Goal: Task Accomplishment & Management: Complete application form

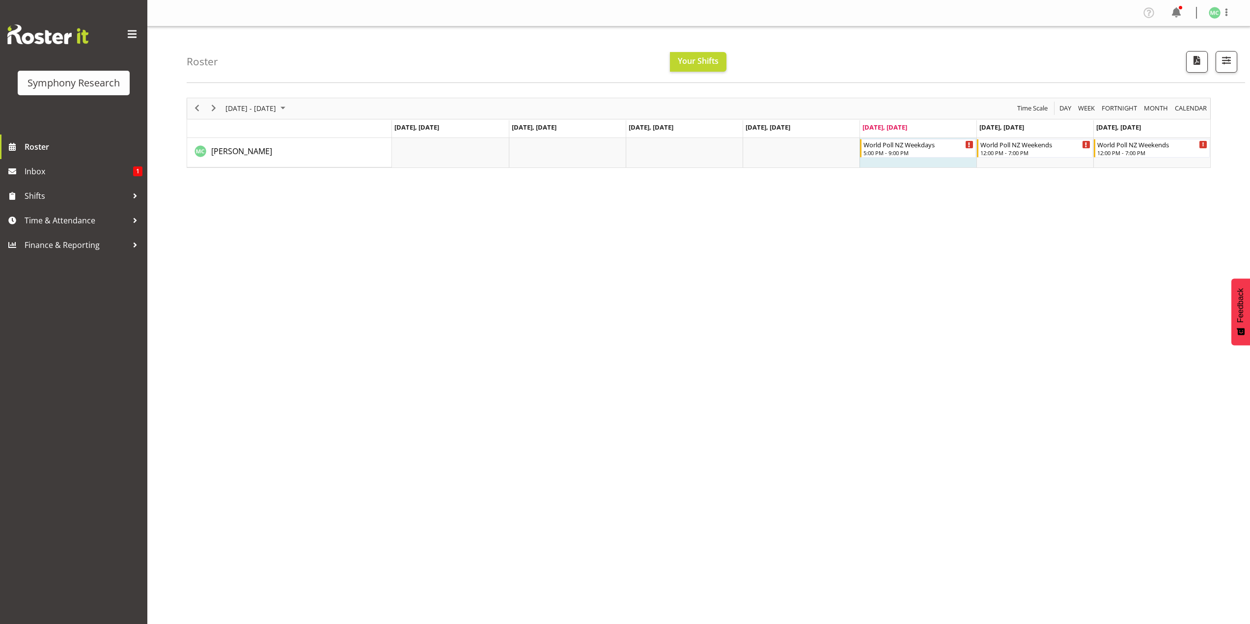
click at [939, 361] on div "[DATE] - [DATE] [DATE] Day Week Fortnight Month calendar Month Agenda Time Scal…" at bounding box center [718, 286] width 1063 height 393
click at [98, 220] on span "Time & Attendance" at bounding box center [76, 220] width 103 height 15
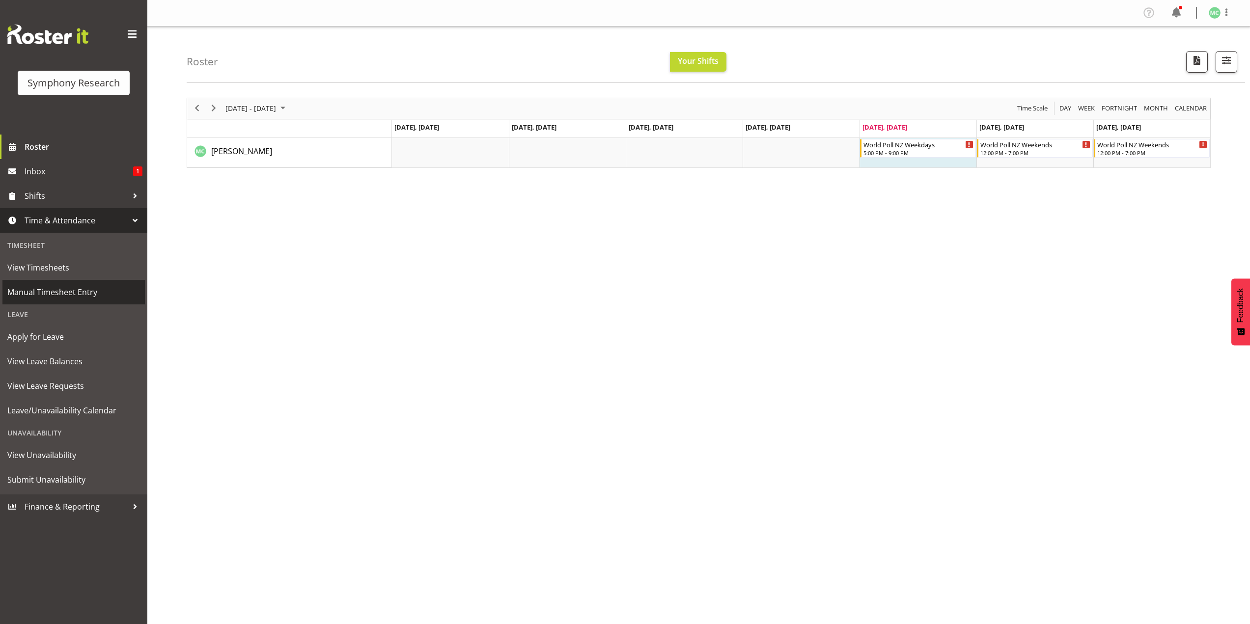
click at [98, 301] on link "Manual Timesheet Entry" at bounding box center [73, 292] width 142 height 25
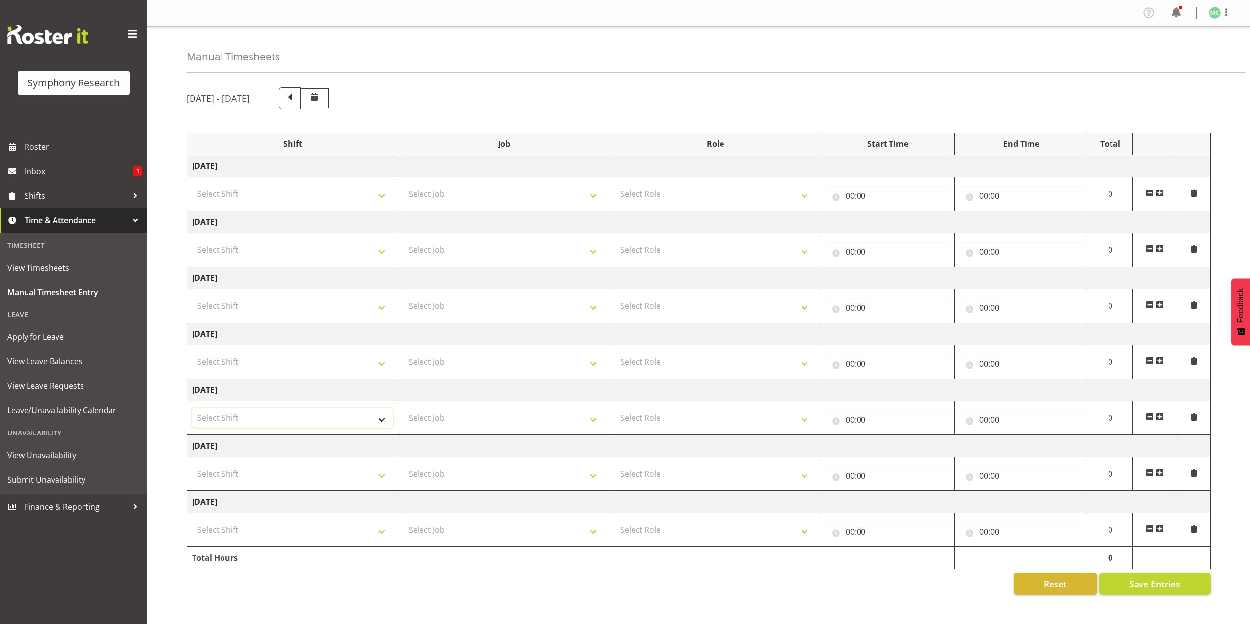
click at [311, 419] on select "Select Shift !!Weekend Residential (Roster IT Shift Label) *Business 9/10am ~ 4…" at bounding box center [292, 418] width 201 height 20
select select "41604"
click at [192, 408] on select "Select Shift !!Weekend Residential (Roster IT Shift Label) *Business 9/10am ~ 4…" at bounding box center [292, 418] width 201 height 20
click at [430, 414] on select "Select Job 550060 IF Admin 553492 World Poll Aus Wave 2 Main 2025 553493 World …" at bounding box center [503, 418] width 201 height 20
select select "10527"
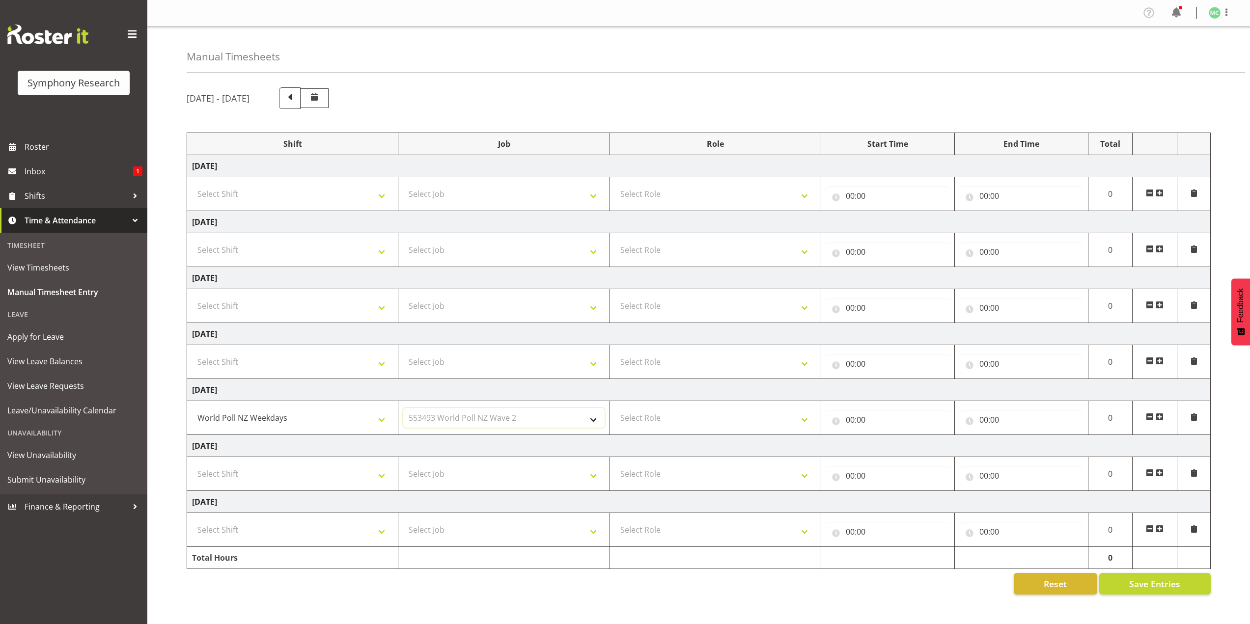
click at [403, 408] on select "Select Job 550060 IF Admin 553492 World Poll Aus Wave 2 Main 2025 553493 World …" at bounding box center [503, 418] width 201 height 20
click at [654, 416] on select "Select Role Briefing Interviewing" at bounding box center [715, 418] width 201 height 20
select select "47"
click at [615, 408] on select "Select Role Briefing Interviewing" at bounding box center [715, 418] width 201 height 20
click at [849, 415] on input "00:00" at bounding box center [887, 420] width 123 height 20
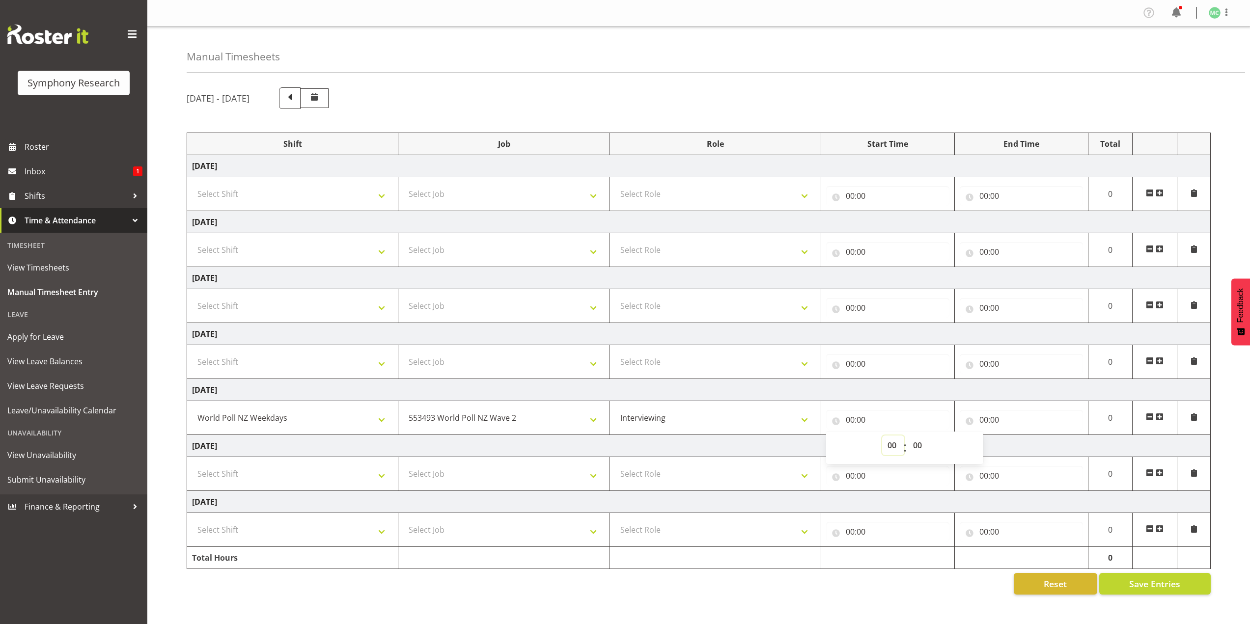
click at [884, 443] on select "00 01 02 03 04 05 06 07 08 09 10 11 12 13 14 15 16 17 18 19 20 21 22 23" at bounding box center [893, 446] width 22 height 20
select select "17"
click at [882, 436] on select "00 01 02 03 04 05 06 07 08 09 10 11 12 13 14 15 16 17 18 19 20 21 22 23" at bounding box center [893, 446] width 22 height 20
type input "17:00"
click at [978, 417] on input "00:00" at bounding box center [1021, 420] width 123 height 20
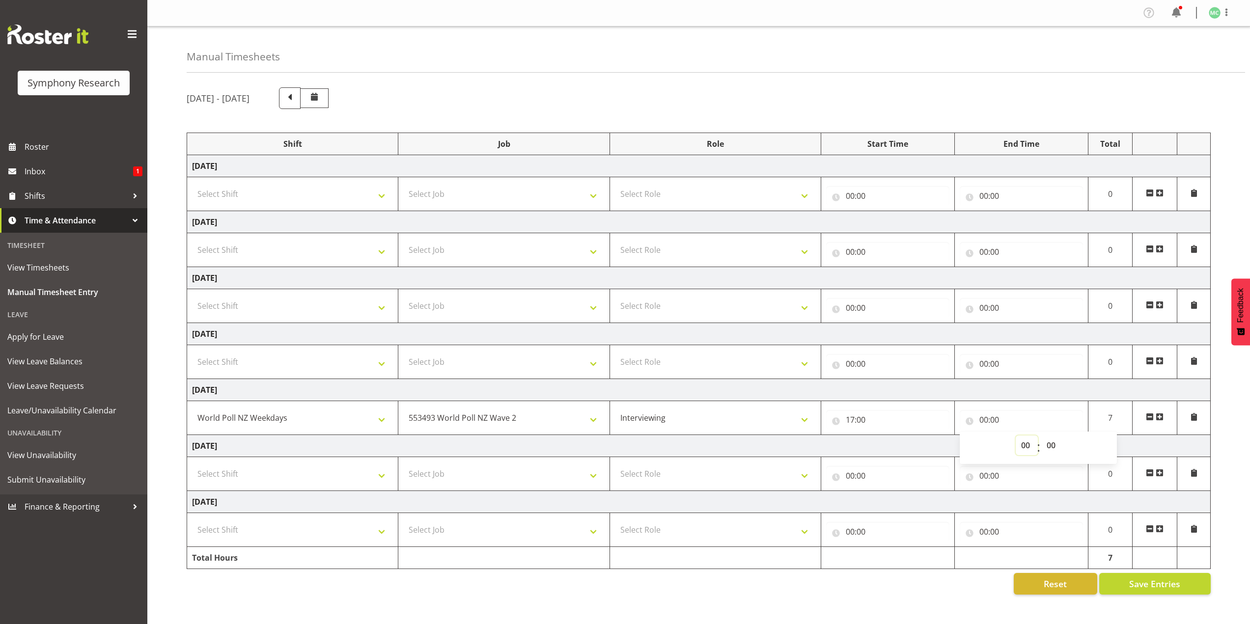
click at [1018, 437] on select "00 01 02 03 04 05 06 07 08 09 10 11 12 13 14 15 16 17 18 19 20 21 22 23" at bounding box center [1027, 446] width 22 height 20
select select "21"
click at [1016, 436] on select "00 01 02 03 04 05 06 07 08 09 10 11 12 13 14 15 16 17 18 19 20 21 22 23" at bounding box center [1027, 446] width 22 height 20
type input "21:00"
click at [864, 446] on td "Saturday 23rd August 2025" at bounding box center [699, 446] width 1024 height 22
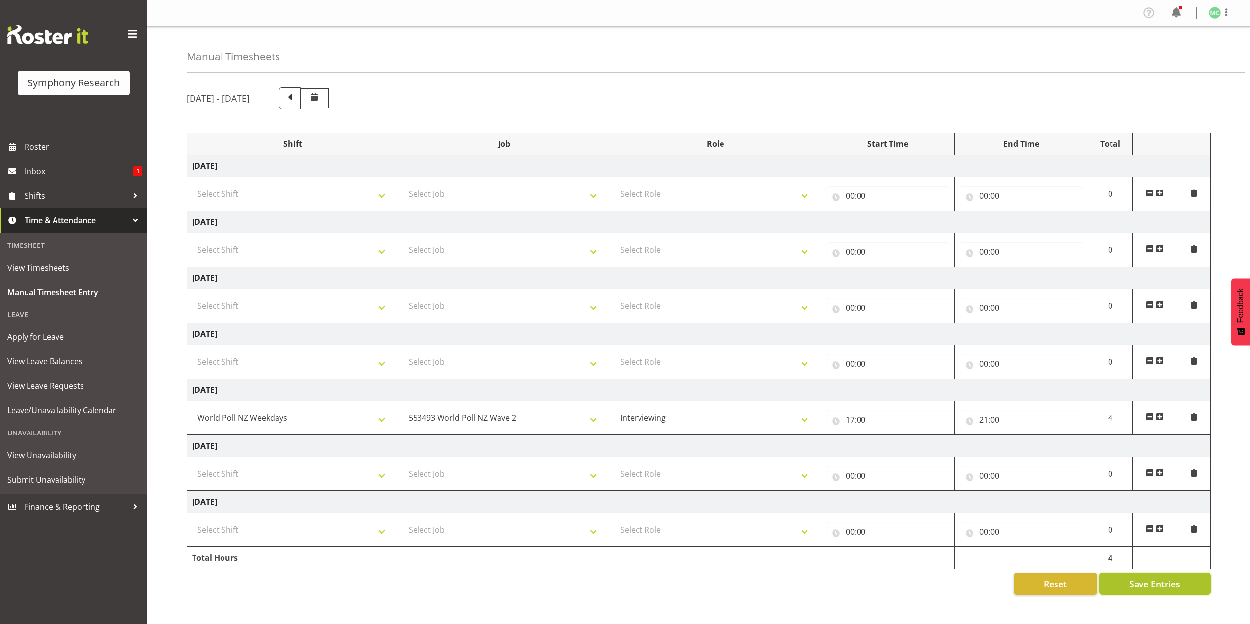
click at [1170, 579] on span "Save Entries" at bounding box center [1154, 584] width 51 height 13
